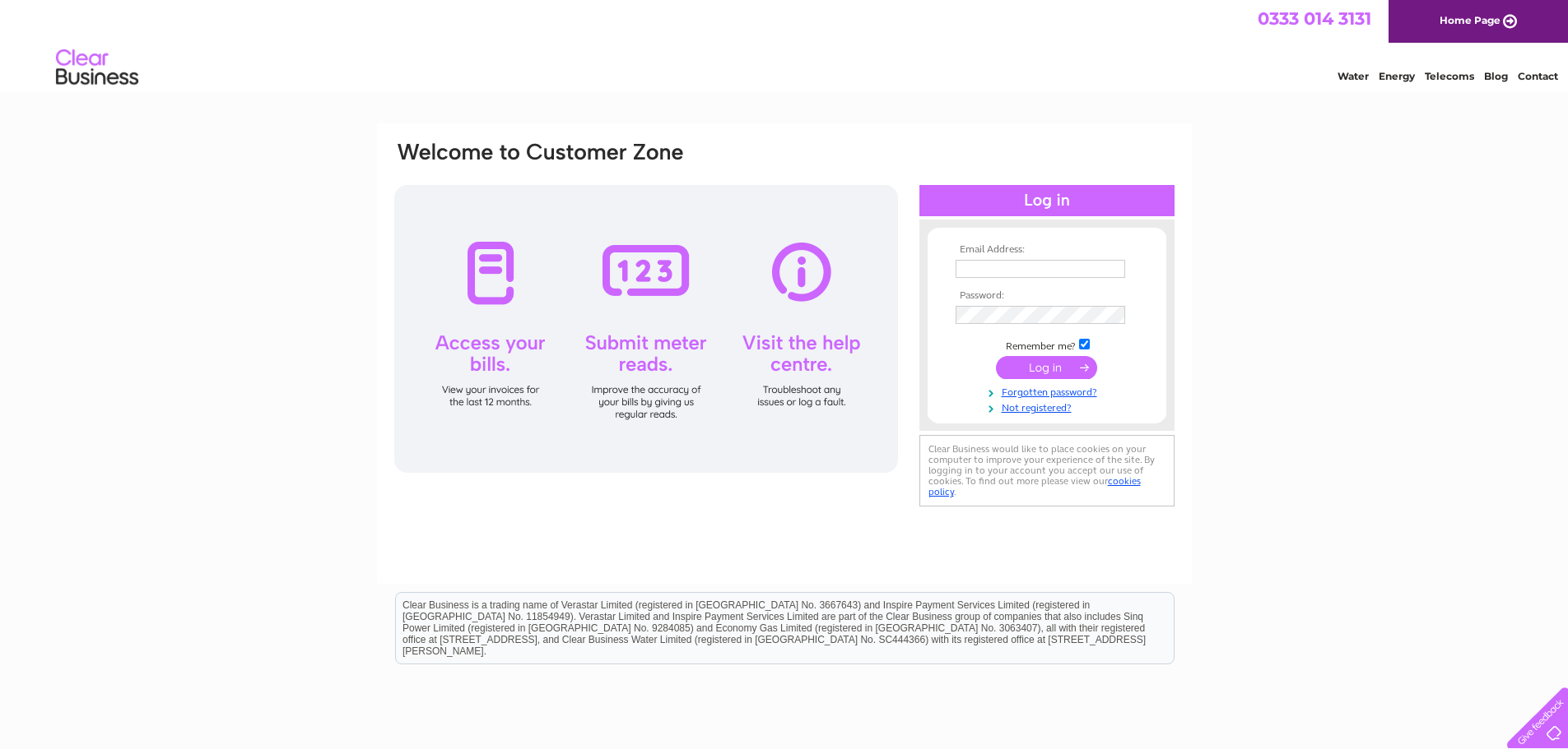
click at [1008, 257] on td at bounding box center [1047, 269] width 191 height 26
click at [1053, 273] on input "text" at bounding box center [1040, 269] width 169 height 19
type input "a.murdoch@jmmurdoch.com"
click at [996, 358] on input "submit" at bounding box center [1046, 370] width 101 height 23
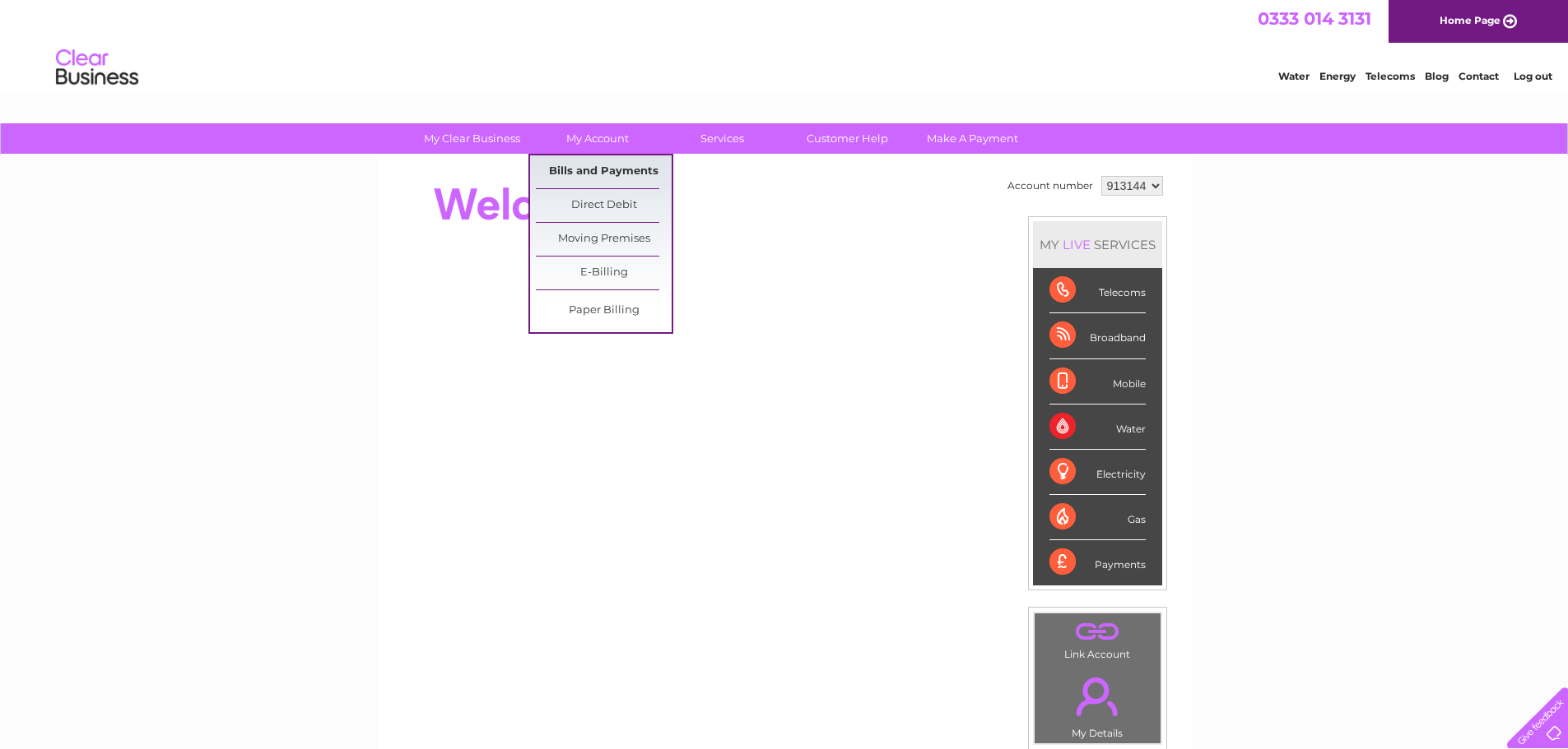
click at [612, 165] on link "Bills and Payments" at bounding box center [604, 172] width 136 height 33
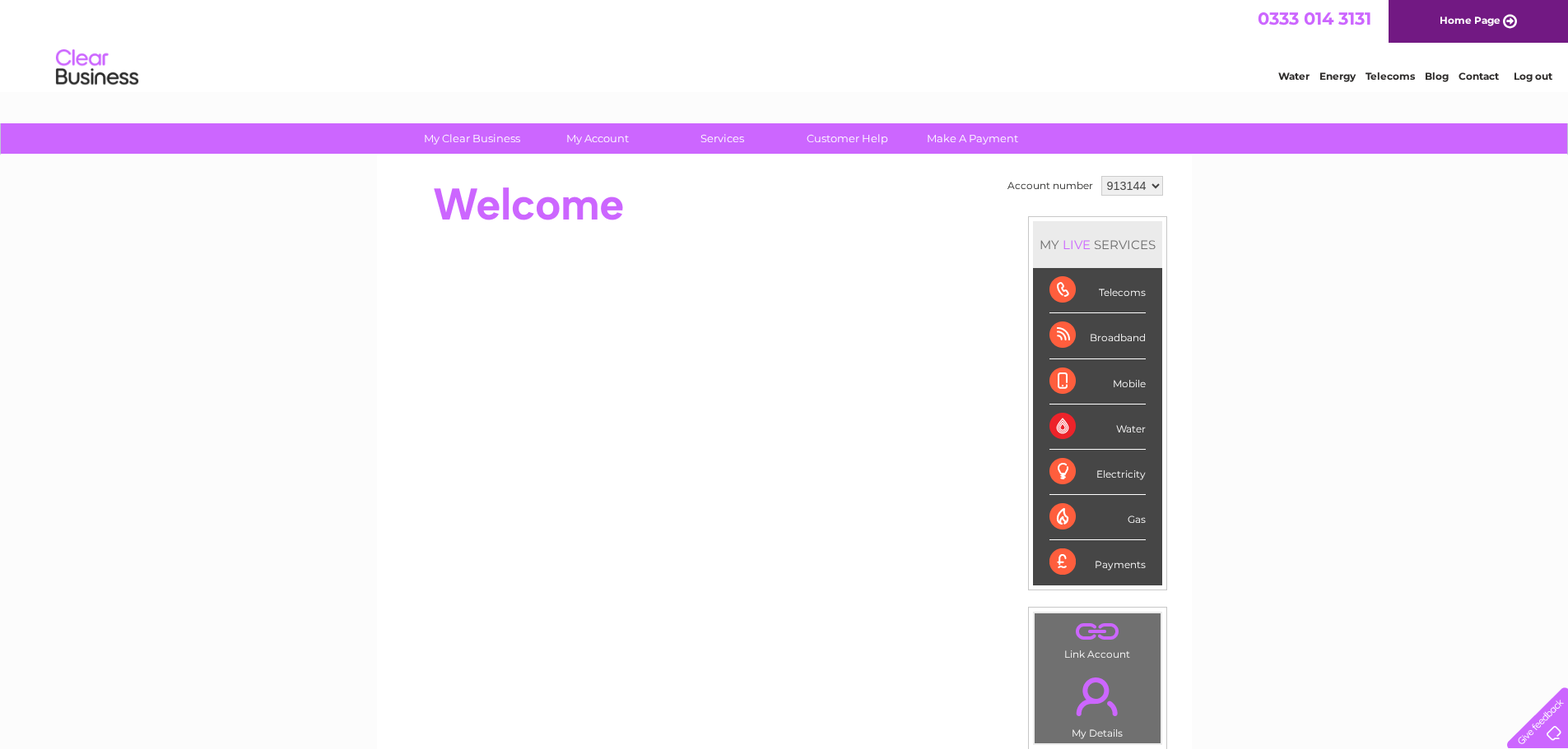
click at [262, 278] on div "My Clear Business Login Details My Details My Preferences Link Account My Accou…" at bounding box center [784, 586] width 1568 height 925
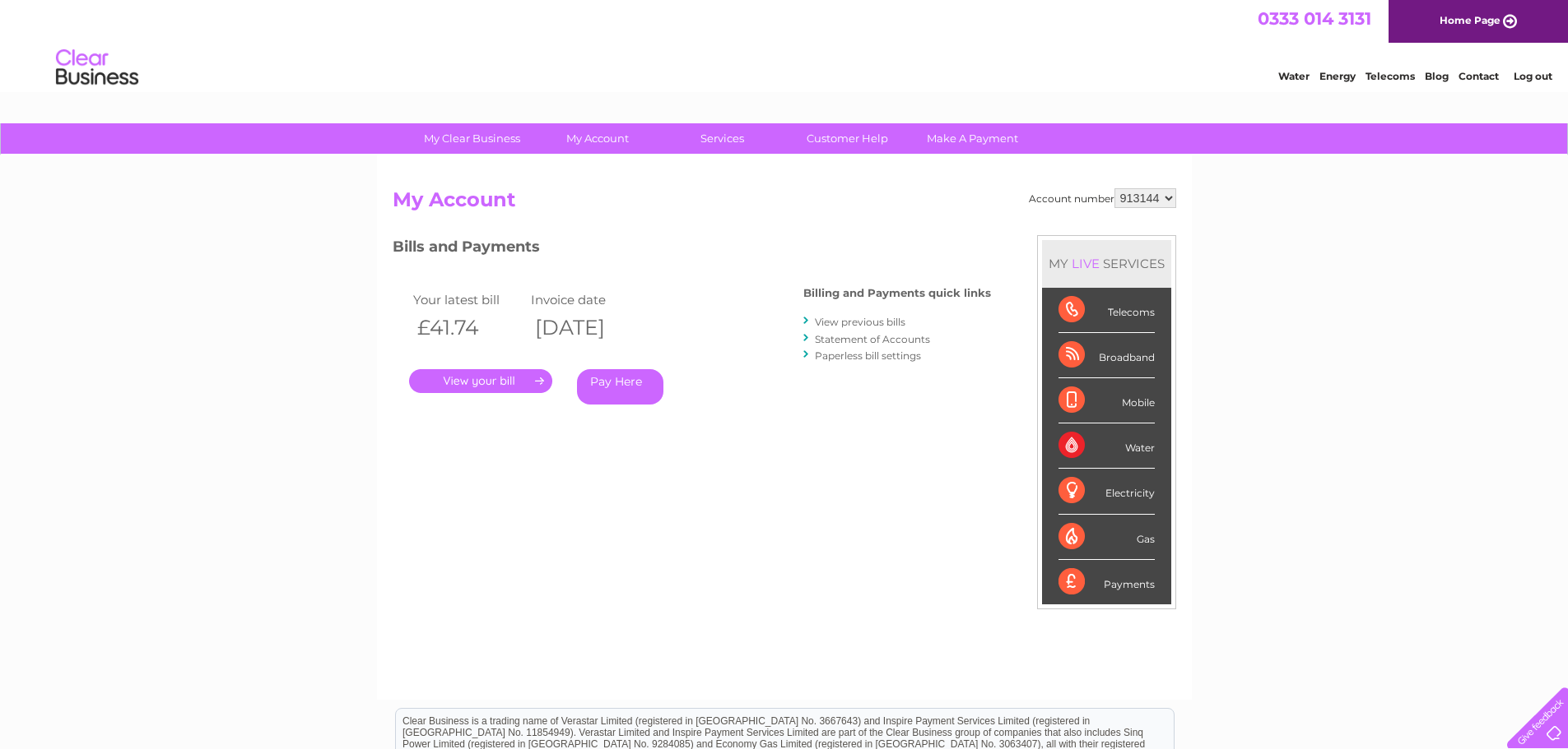
click at [479, 377] on link "." at bounding box center [480, 381] width 143 height 23
click at [849, 321] on link "View previous bills" at bounding box center [860, 322] width 91 height 13
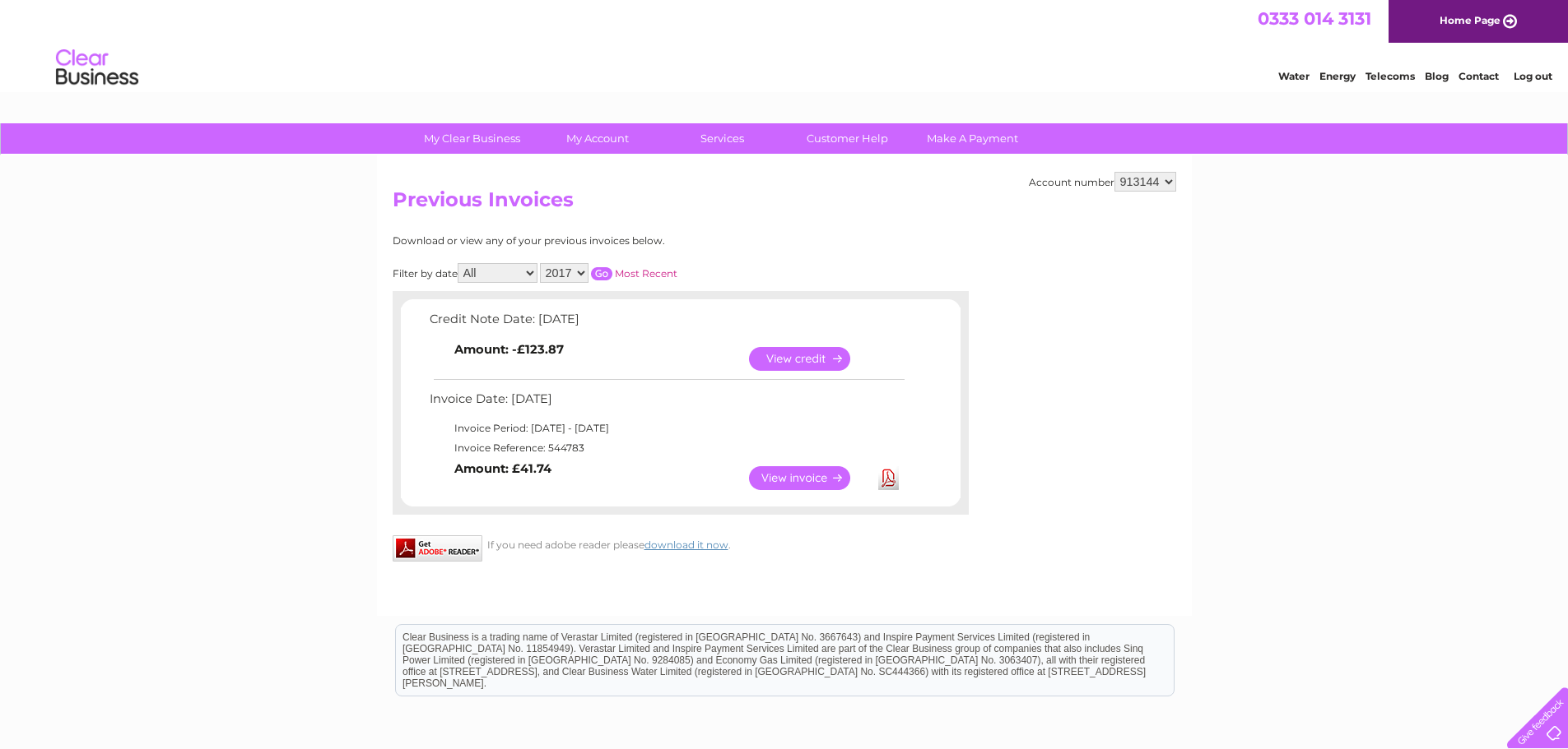
click at [1144, 182] on select "913144 913145 913146 913176 913248 917696 926874 938945 941044 952572 952573 95…" at bounding box center [1144, 182] width 62 height 20
select select "938945"
click at [1114, 172] on select "913144 913145 913146 913176 913248 917696 926874 938945 941044 952572 952573 95…" at bounding box center [1144, 182] width 62 height 20
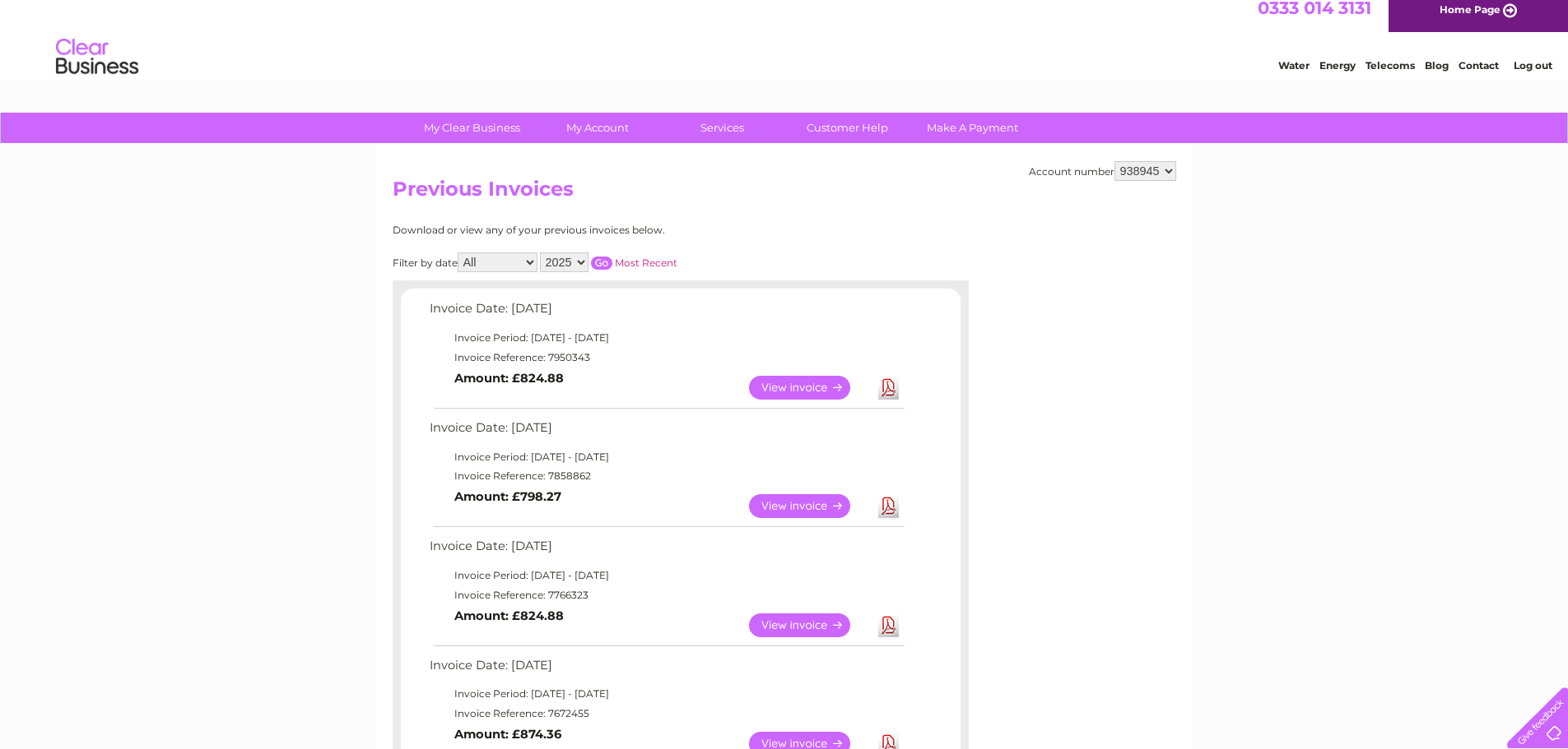
scroll to position [82, 0]
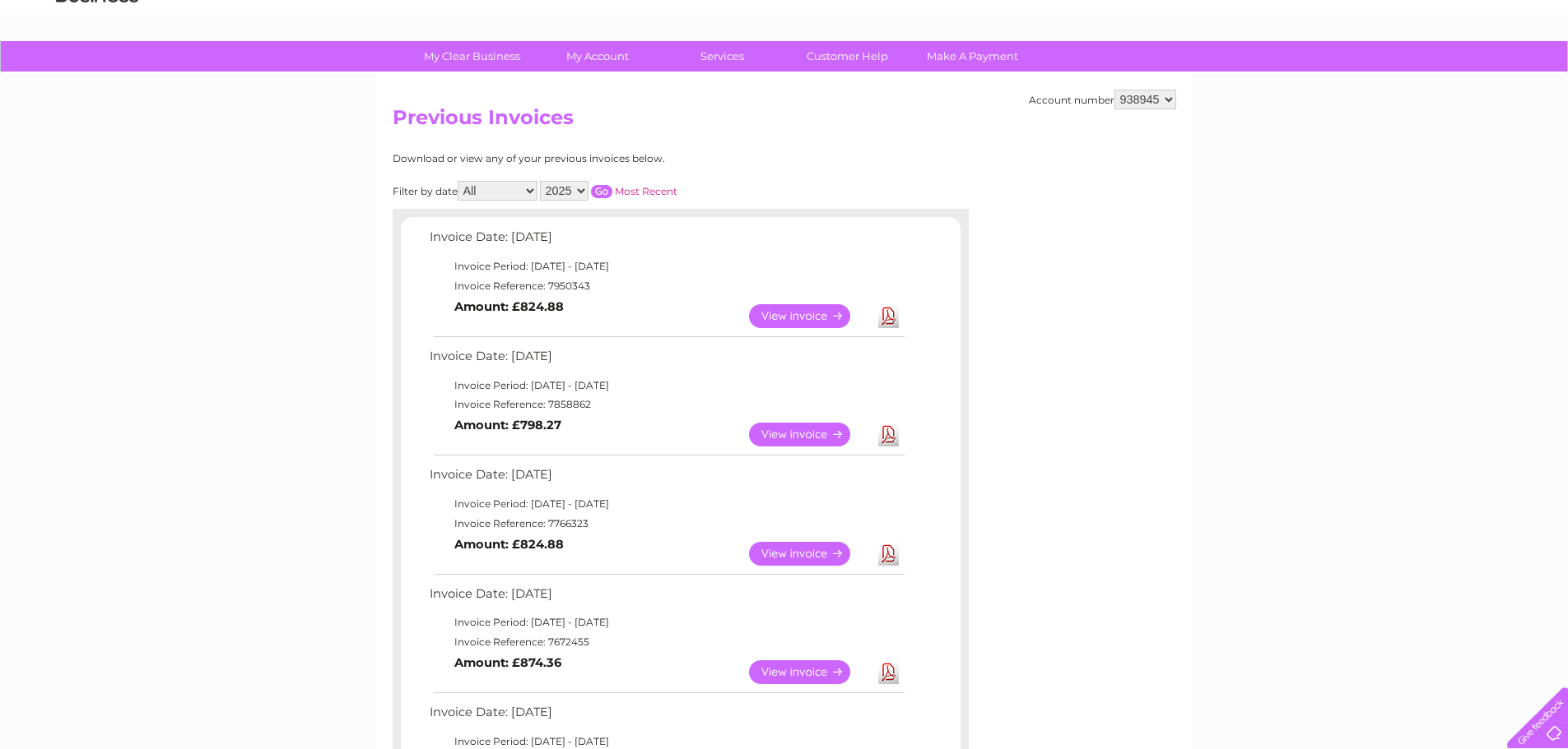
click at [827, 313] on link "View" at bounding box center [810, 316] width 121 height 23
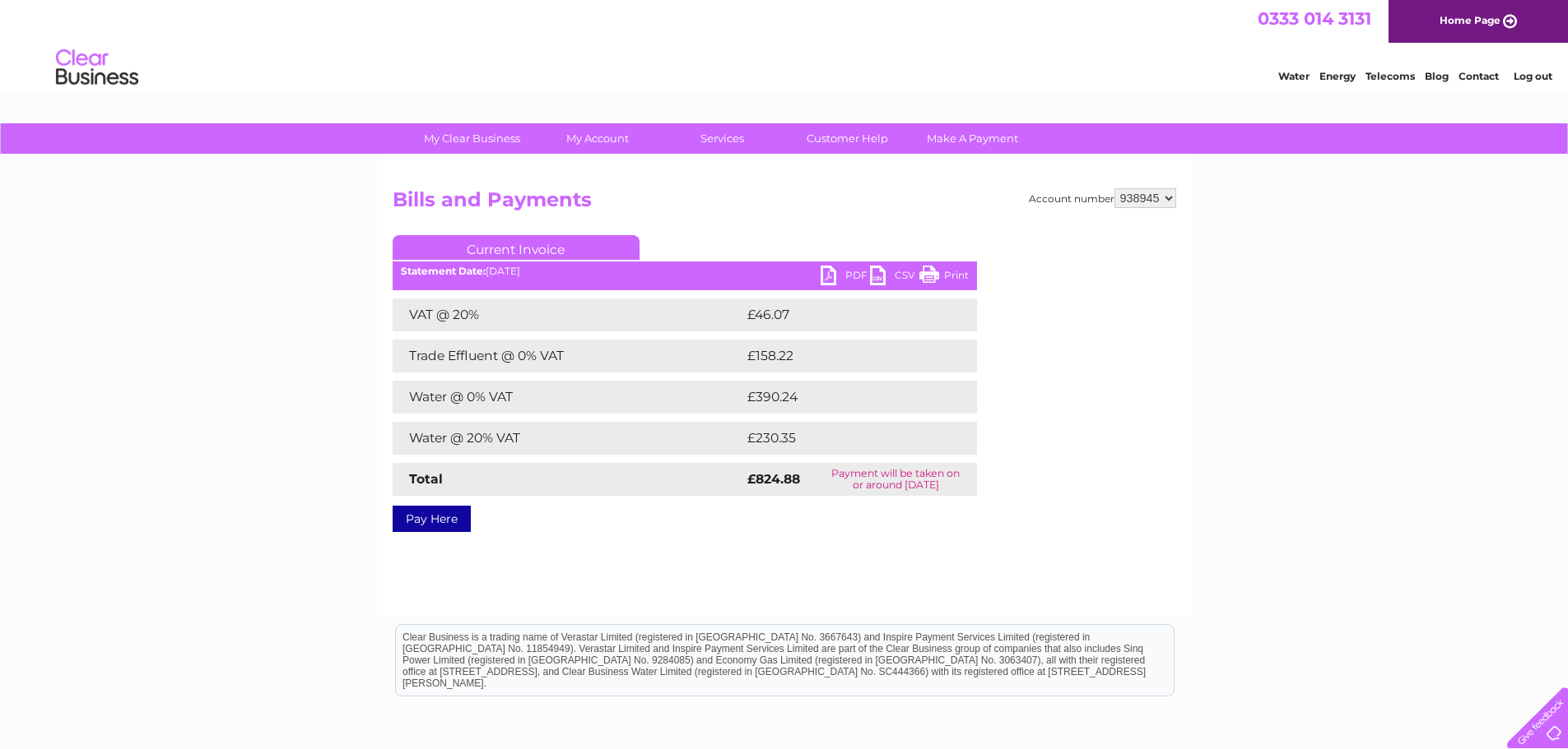
click at [843, 270] on link "PDF" at bounding box center [845, 278] width 49 height 23
click at [1159, 197] on select "913144 913145 913146 913176 913248 917696 926874 938945 941044 952572 952573 95…" at bounding box center [1144, 198] width 62 height 20
select select "980521"
click at [1114, 189] on select "913144 913145 913146 913176 913248 917696 926874 938945 941044 952572 952573 95…" at bounding box center [1144, 198] width 62 height 20
click at [848, 275] on link "PDF" at bounding box center [845, 278] width 49 height 23
